Goal: Information Seeking & Learning: Understand process/instructions

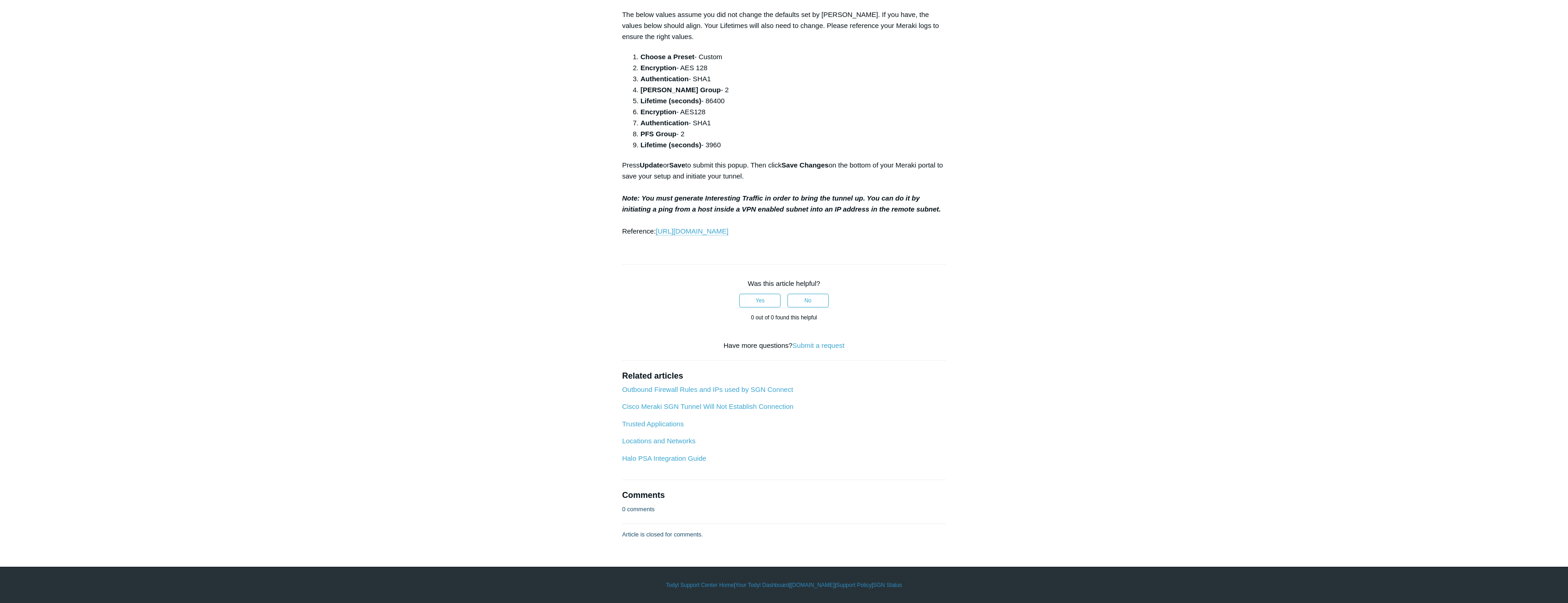
scroll to position [1801, 0]
drag, startPoint x: 766, startPoint y: 222, endPoint x: 705, endPoint y: 169, distance: 80.8
click at [779, 229] on p "Press Update or Save to submit this popup. Then click Save Changes on the botto…" at bounding box center [784, 198] width 324 height 77
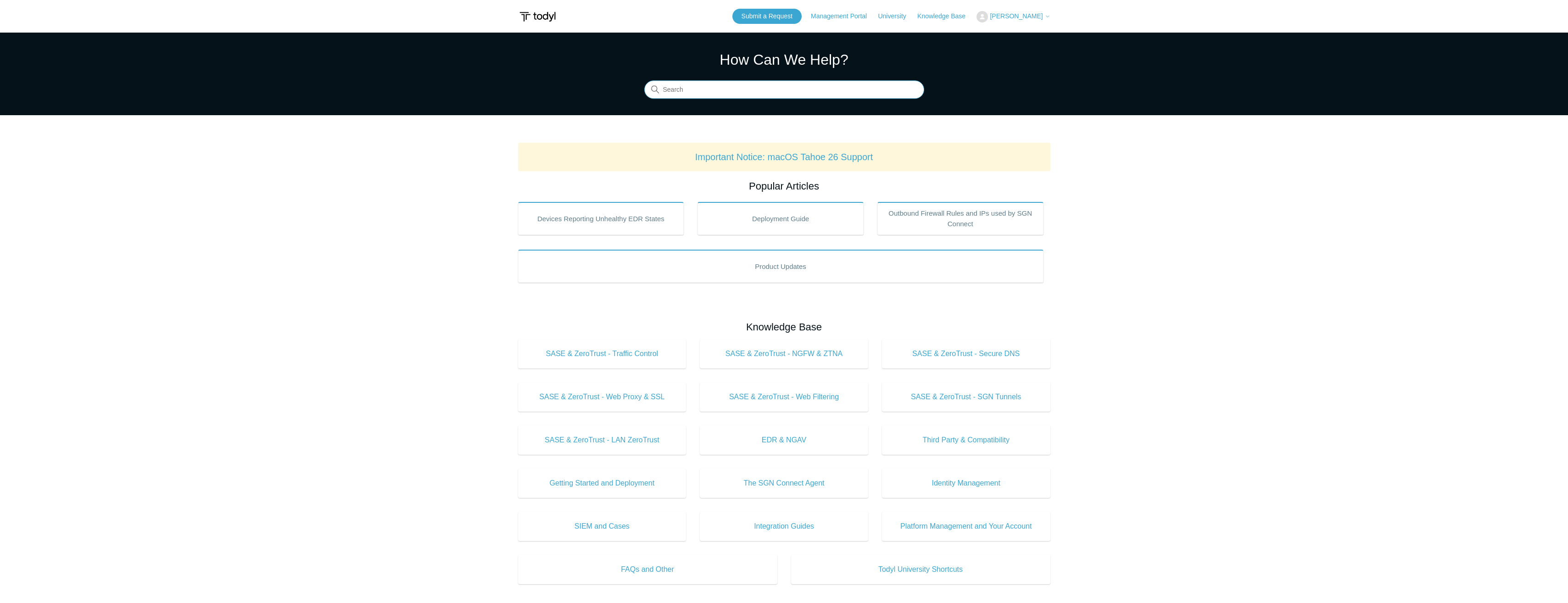
drag, startPoint x: 0, startPoint y: 0, endPoint x: 699, endPoint y: 94, distance: 705.3
click at [699, 94] on input "Search" at bounding box center [784, 90] width 280 height 19
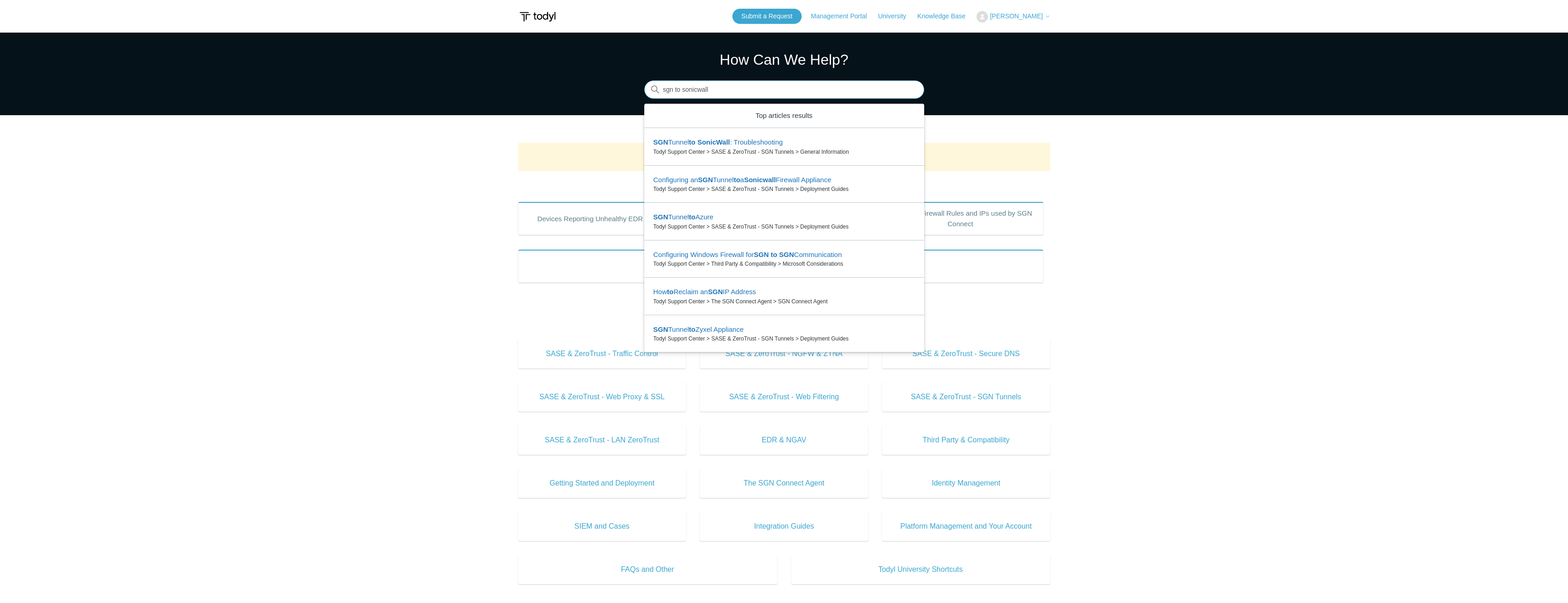
type input "sgn to sonicwall"
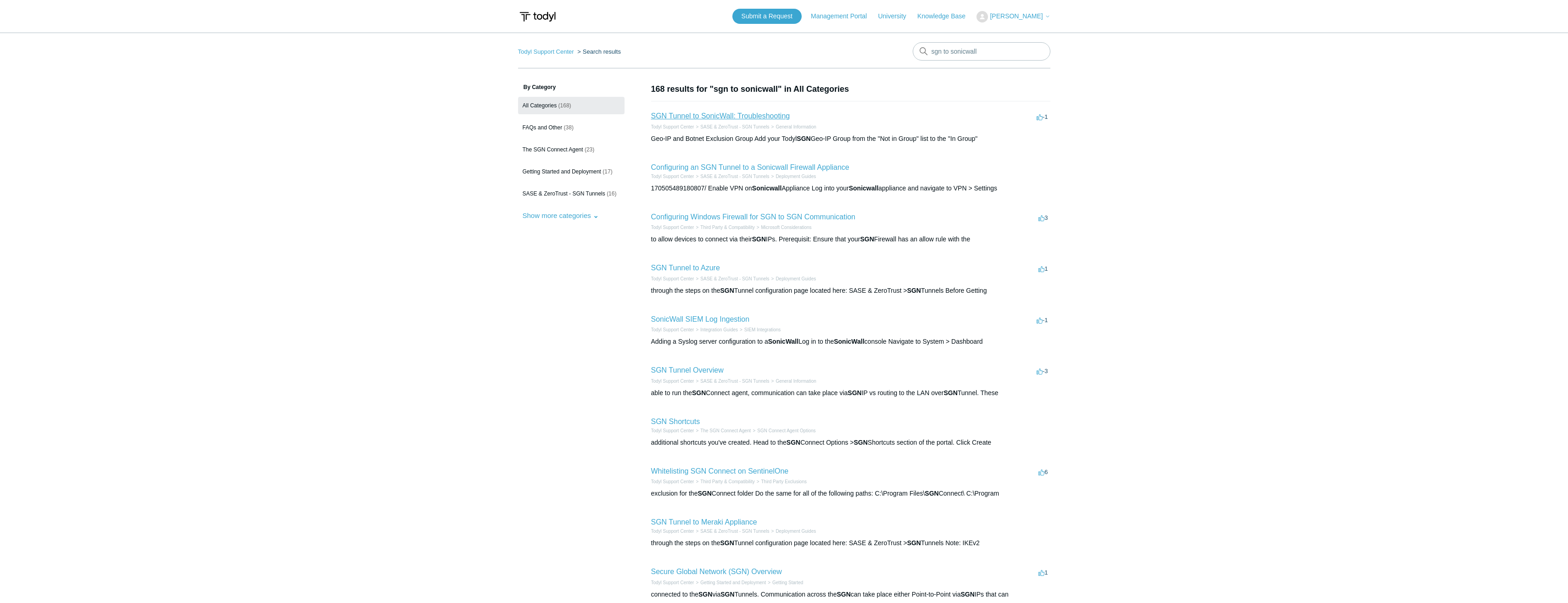
click at [725, 116] on link "SGN Tunnel to SonicWall: Troubleshooting" at bounding box center [721, 116] width 139 height 8
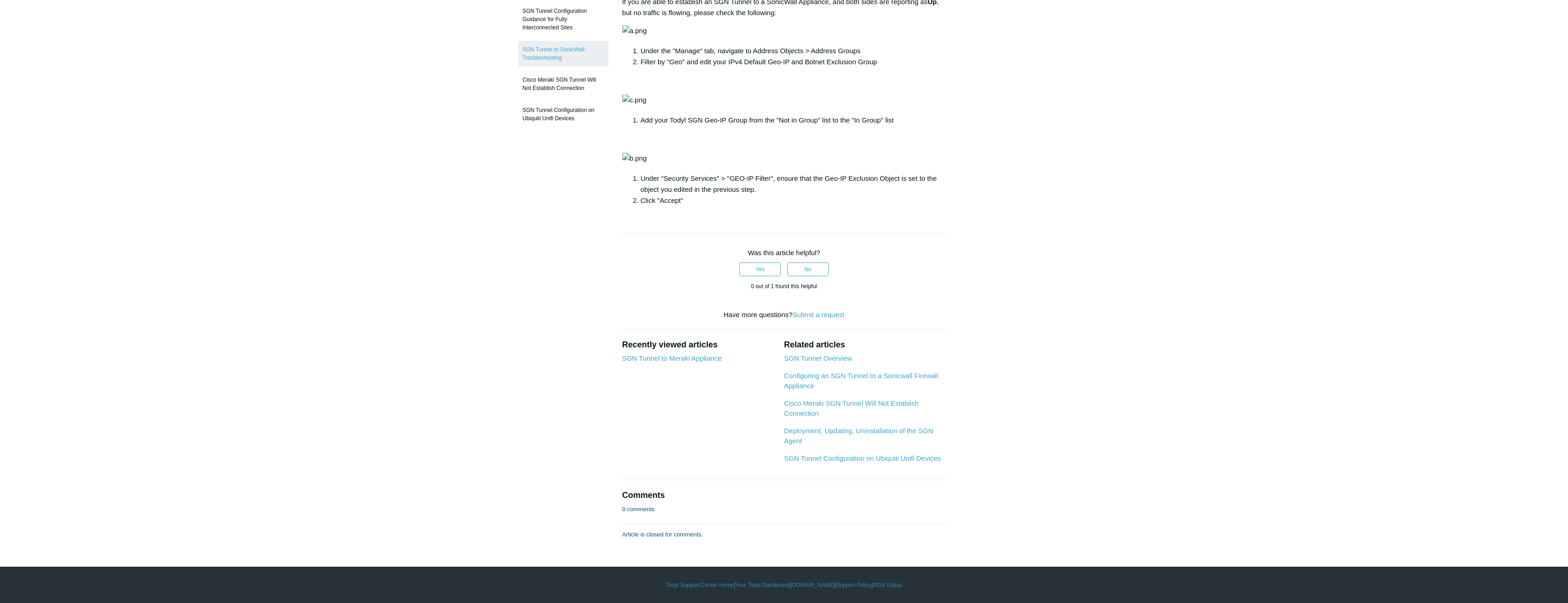
scroll to position [642, 0]
click at [820, 390] on link "Configuring an SGN Tunnel to a Sonicwall Firewall Appliance" at bounding box center [861, 381] width 154 height 19
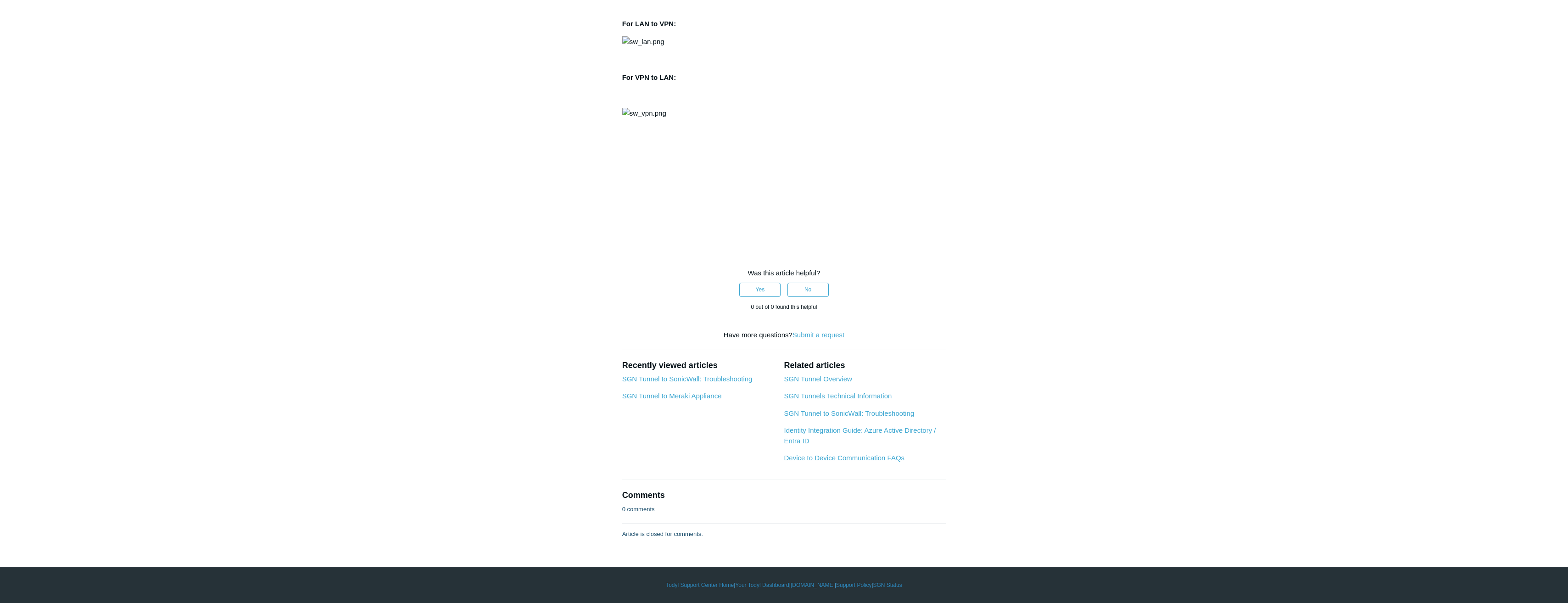
scroll to position [2752, 0]
